Goal: Obtain resource: Download file/media

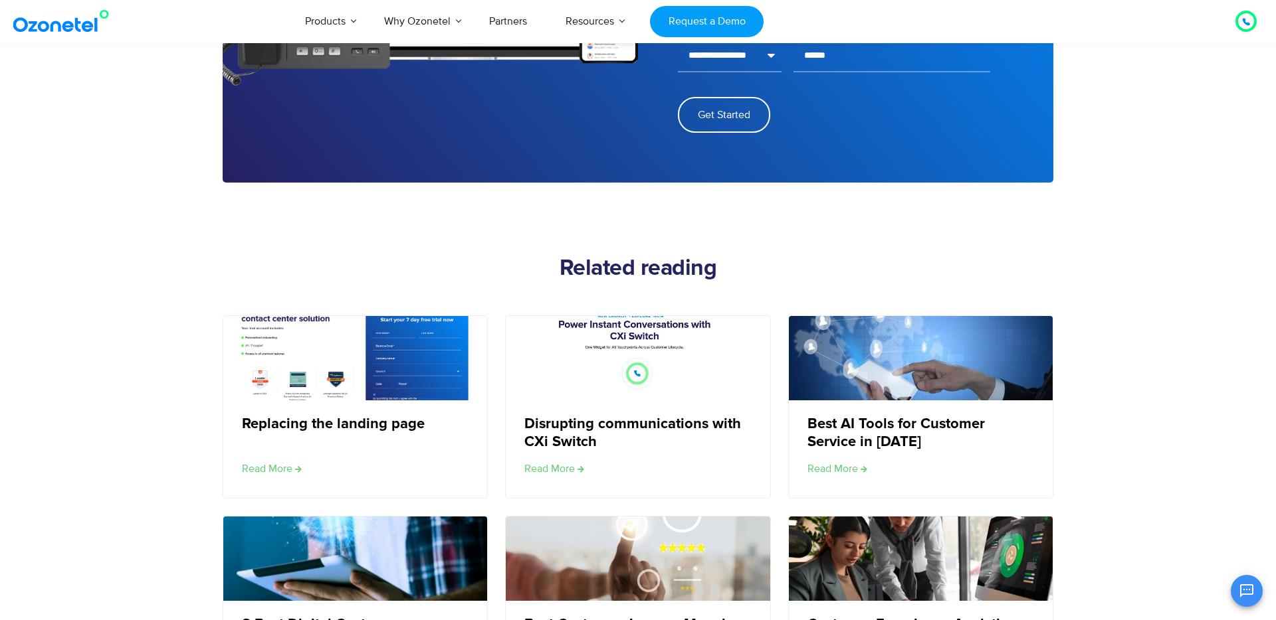
scroll to position [1564, 0]
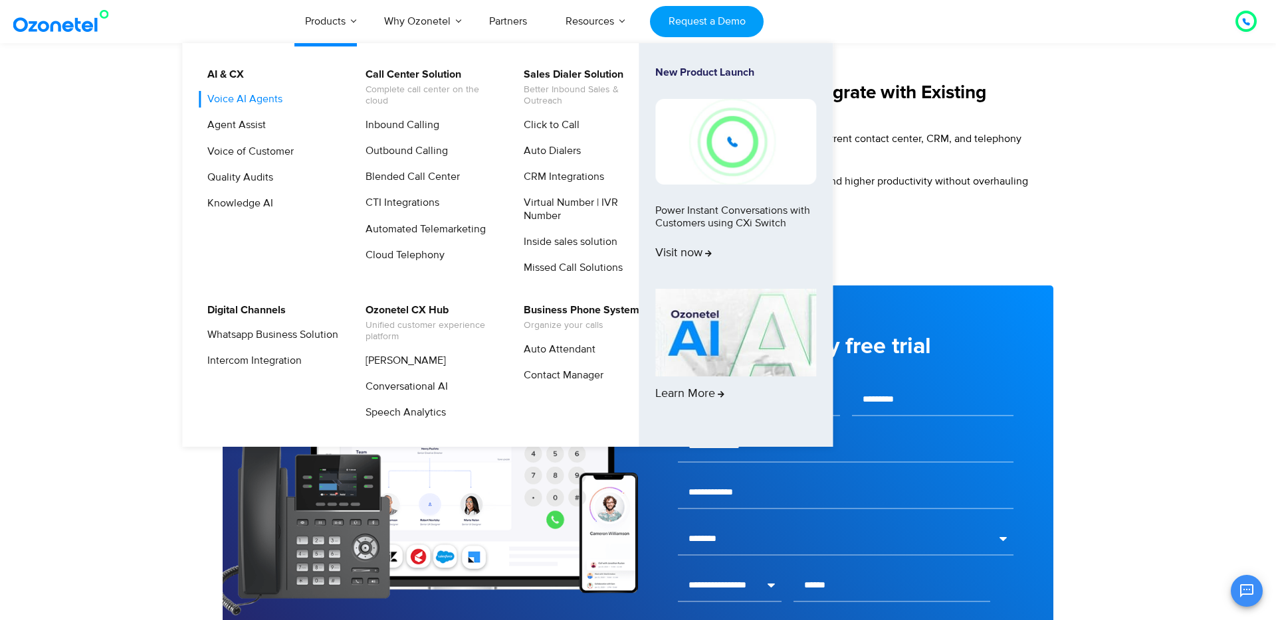
click at [248, 105] on link "Voice AI Agents" at bounding box center [242, 99] width 86 height 17
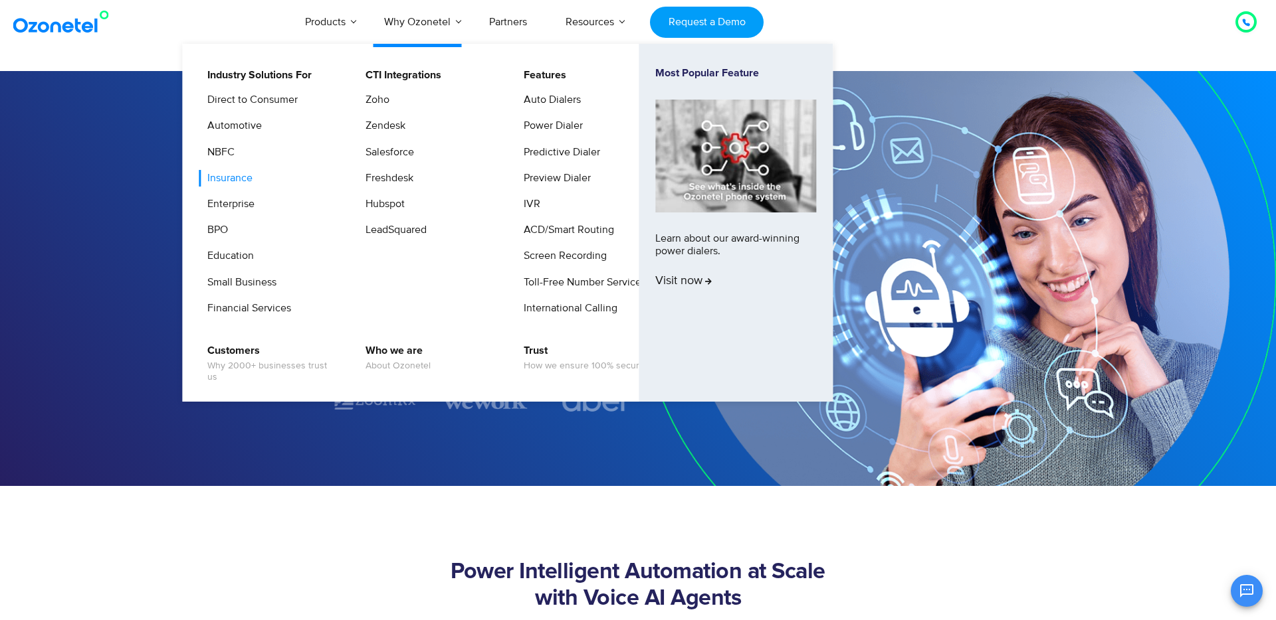
click at [220, 175] on link "Insurance" at bounding box center [227, 178] width 56 height 17
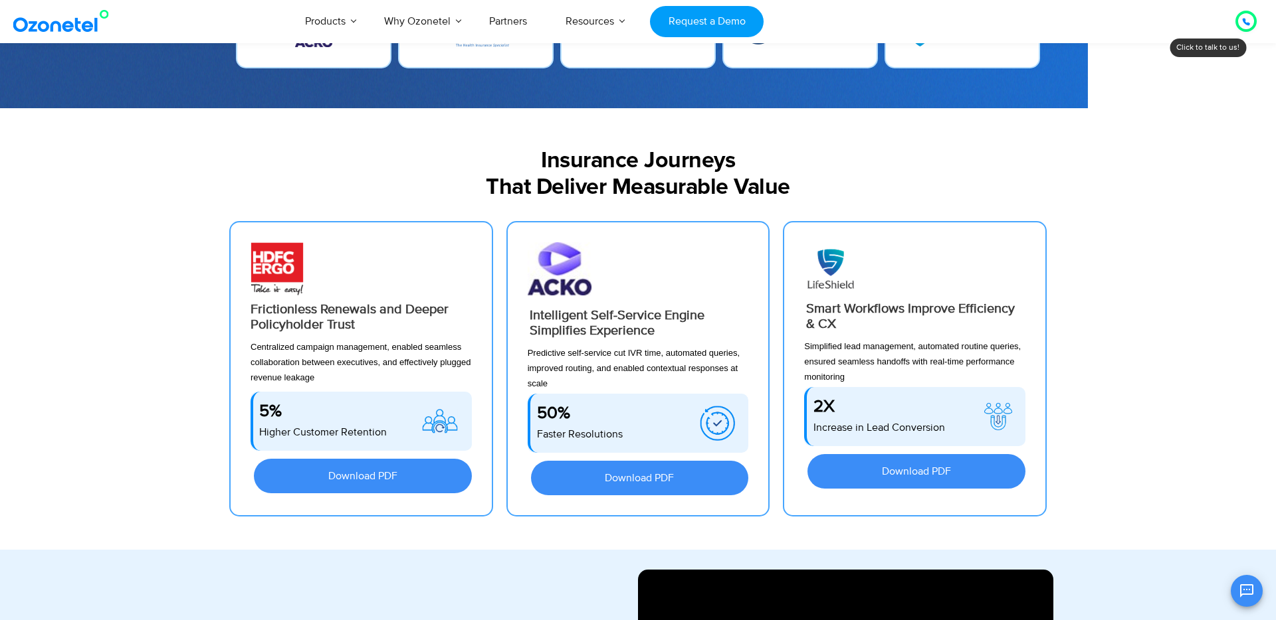
scroll to position [1116, 0]
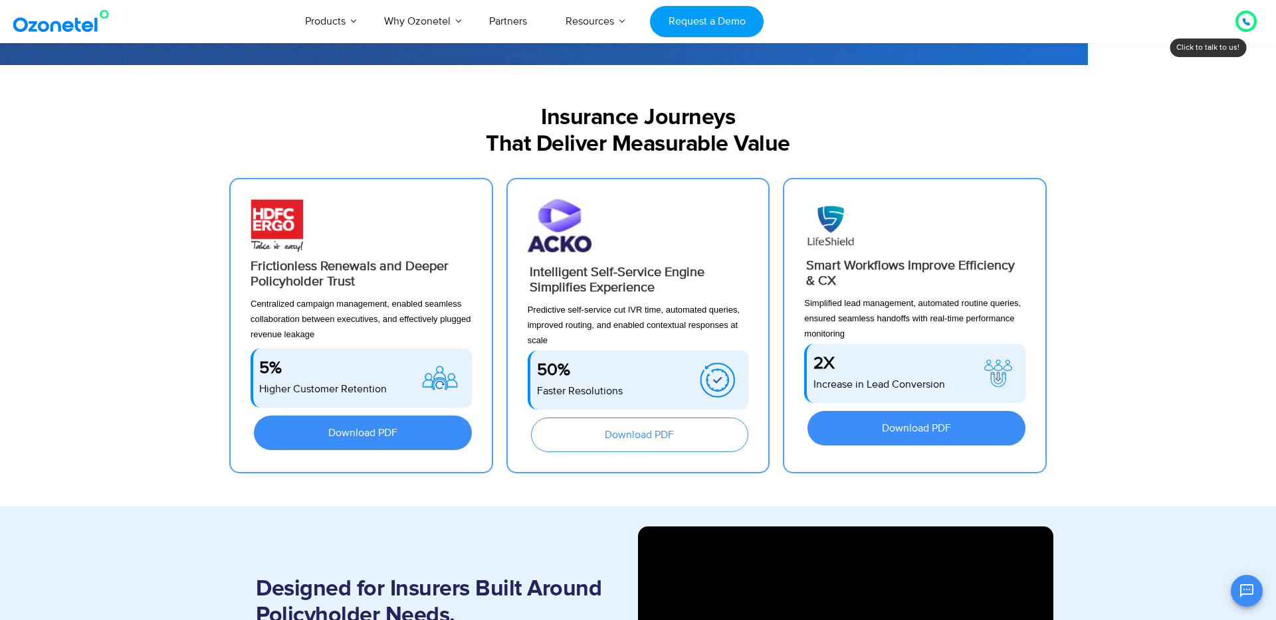
click at [648, 438] on span "Download PDF" at bounding box center [639, 435] width 69 height 11
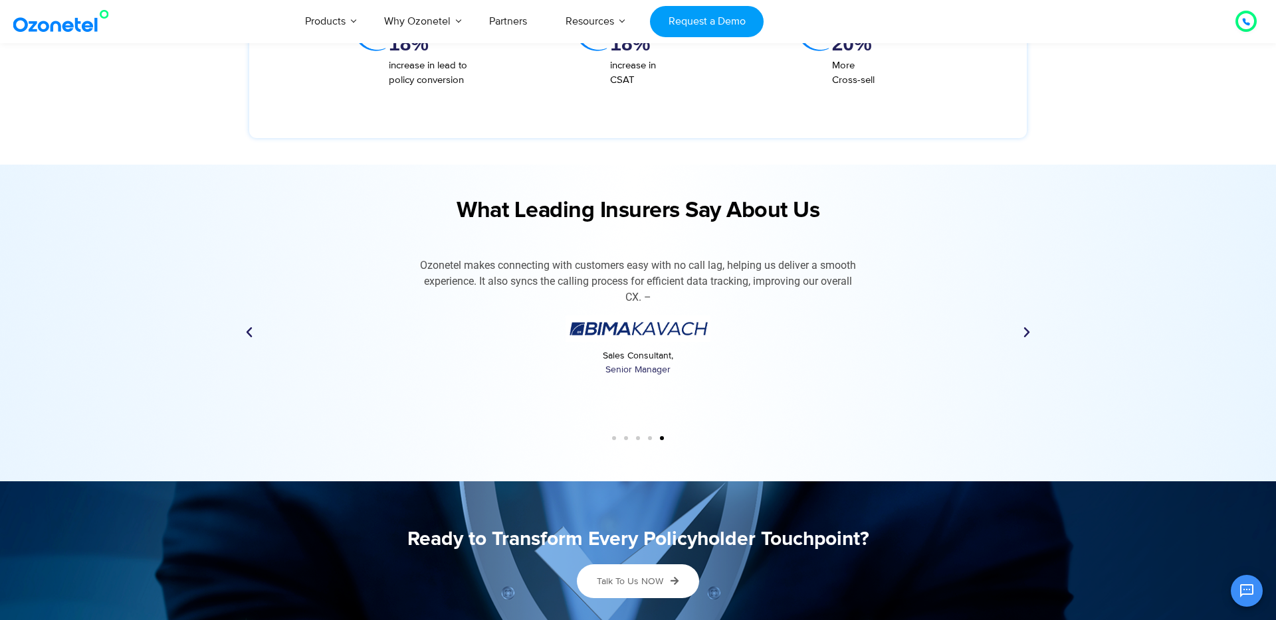
scroll to position [3314, 0]
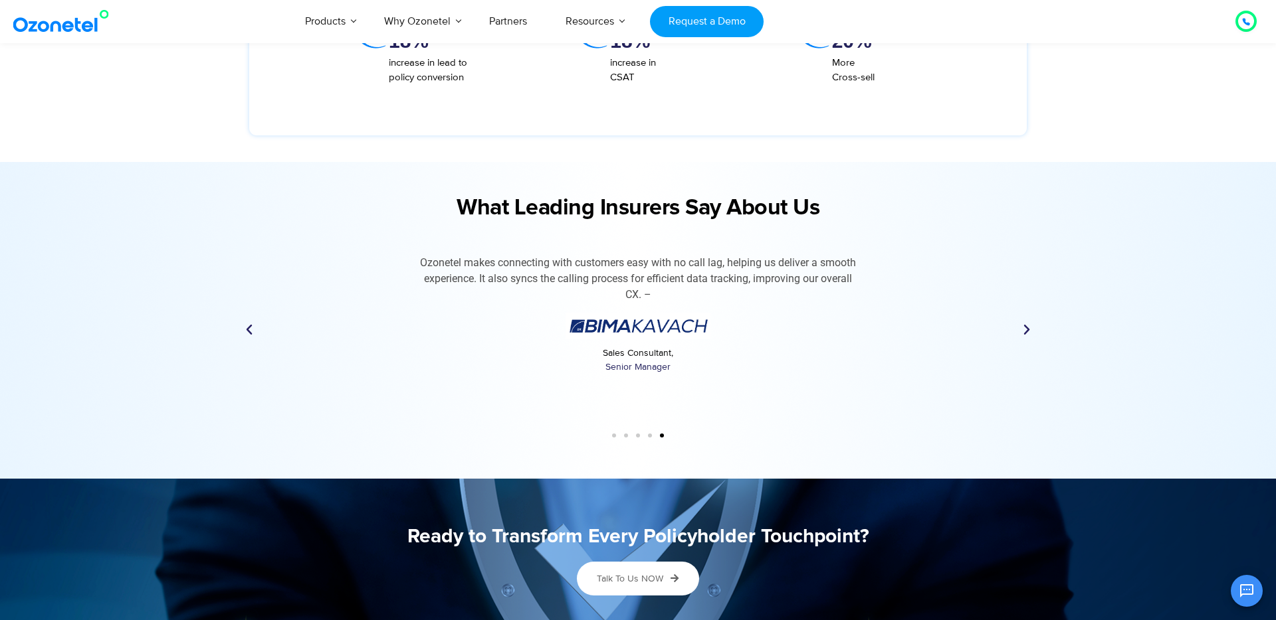
click at [1021, 328] on icon "Next slide" at bounding box center [1026, 330] width 13 height 13
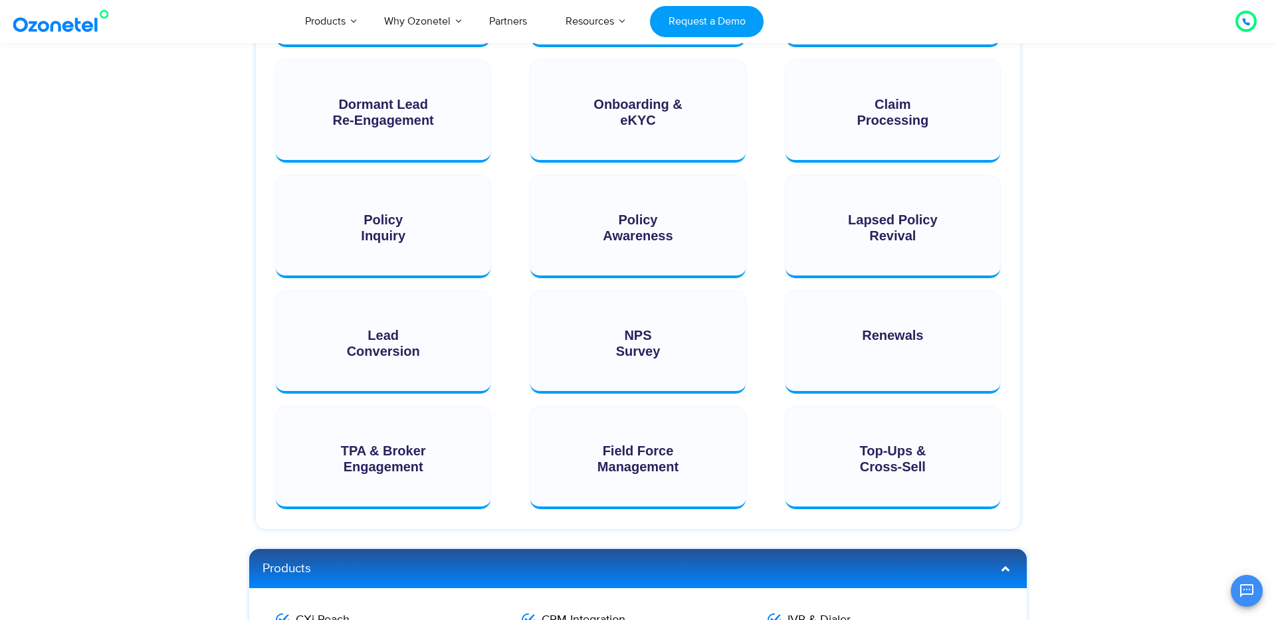
scroll to position [2059, 0]
